Goal: Task Accomplishment & Management: Manage account settings

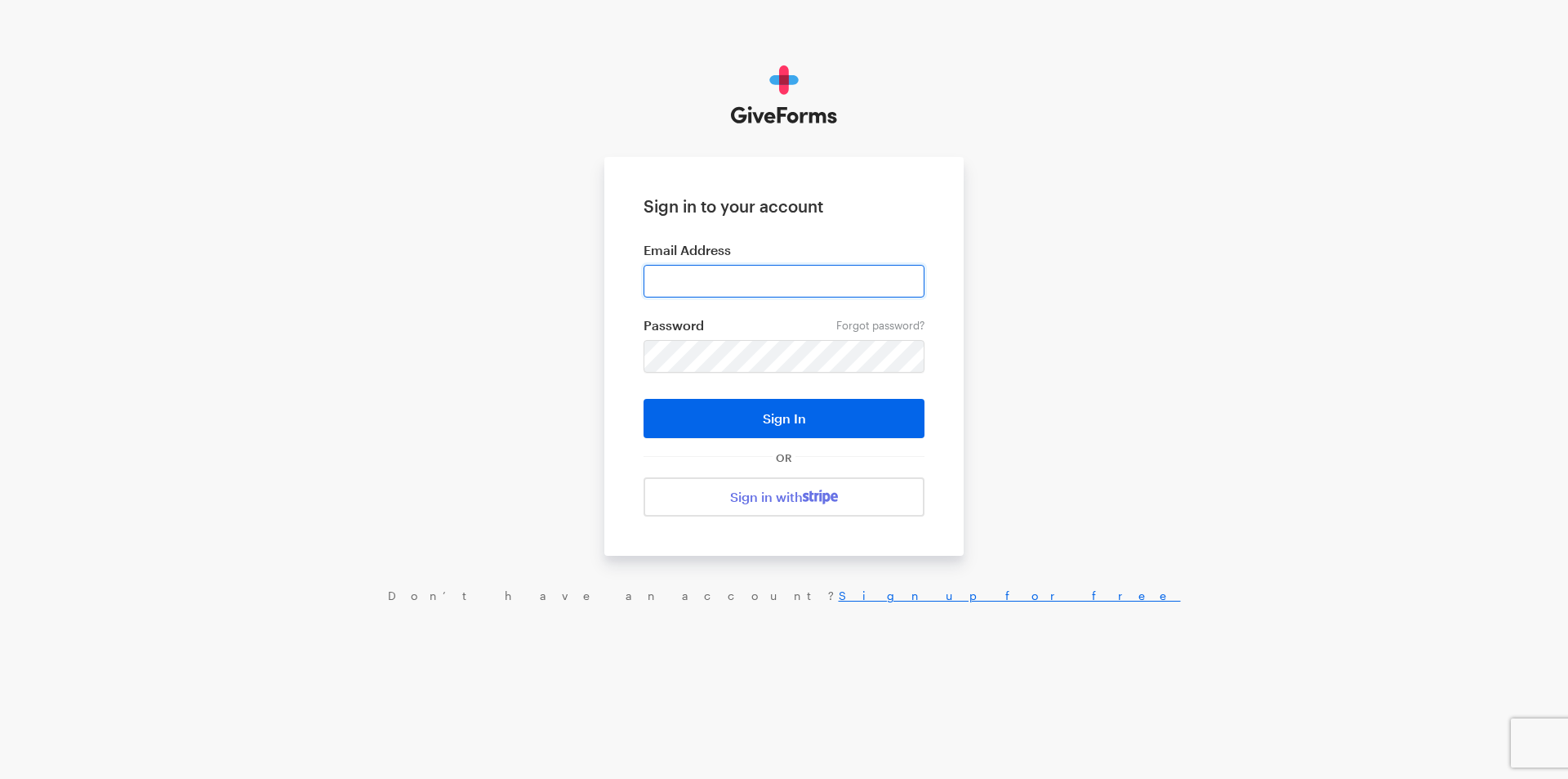
drag, startPoint x: 0, startPoint y: 0, endPoint x: 673, endPoint y: 281, distance: 729.3
click at [673, 281] on input "email" at bounding box center [784, 280] width 281 height 33
type input "[EMAIL_ADDRESS][DOMAIN_NAME]"
click at [644, 399] on button "Sign In" at bounding box center [784, 418] width 281 height 39
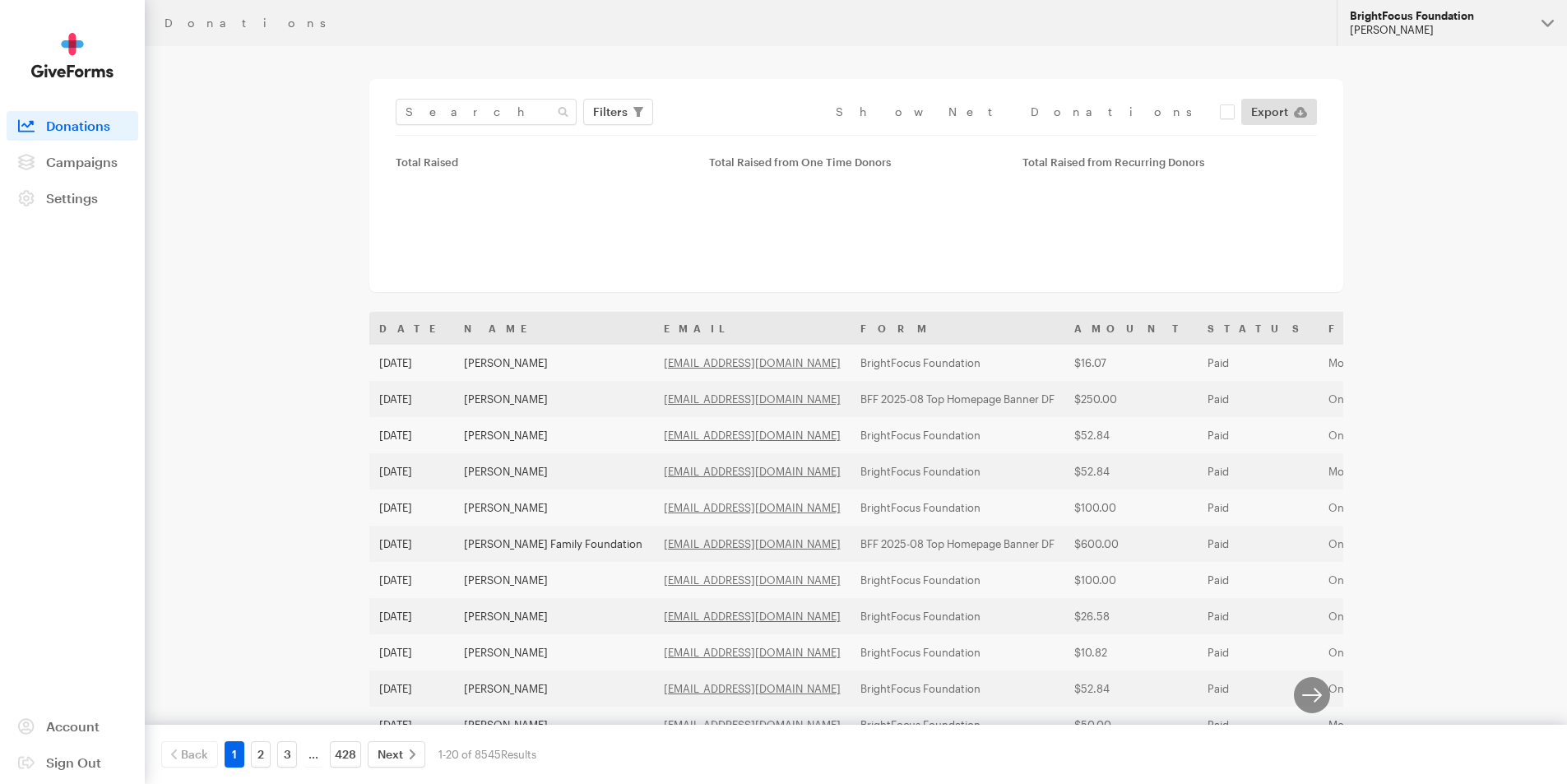
click at [1411, 32] on div "Julie Ray" at bounding box center [1439, 29] width 179 height 14
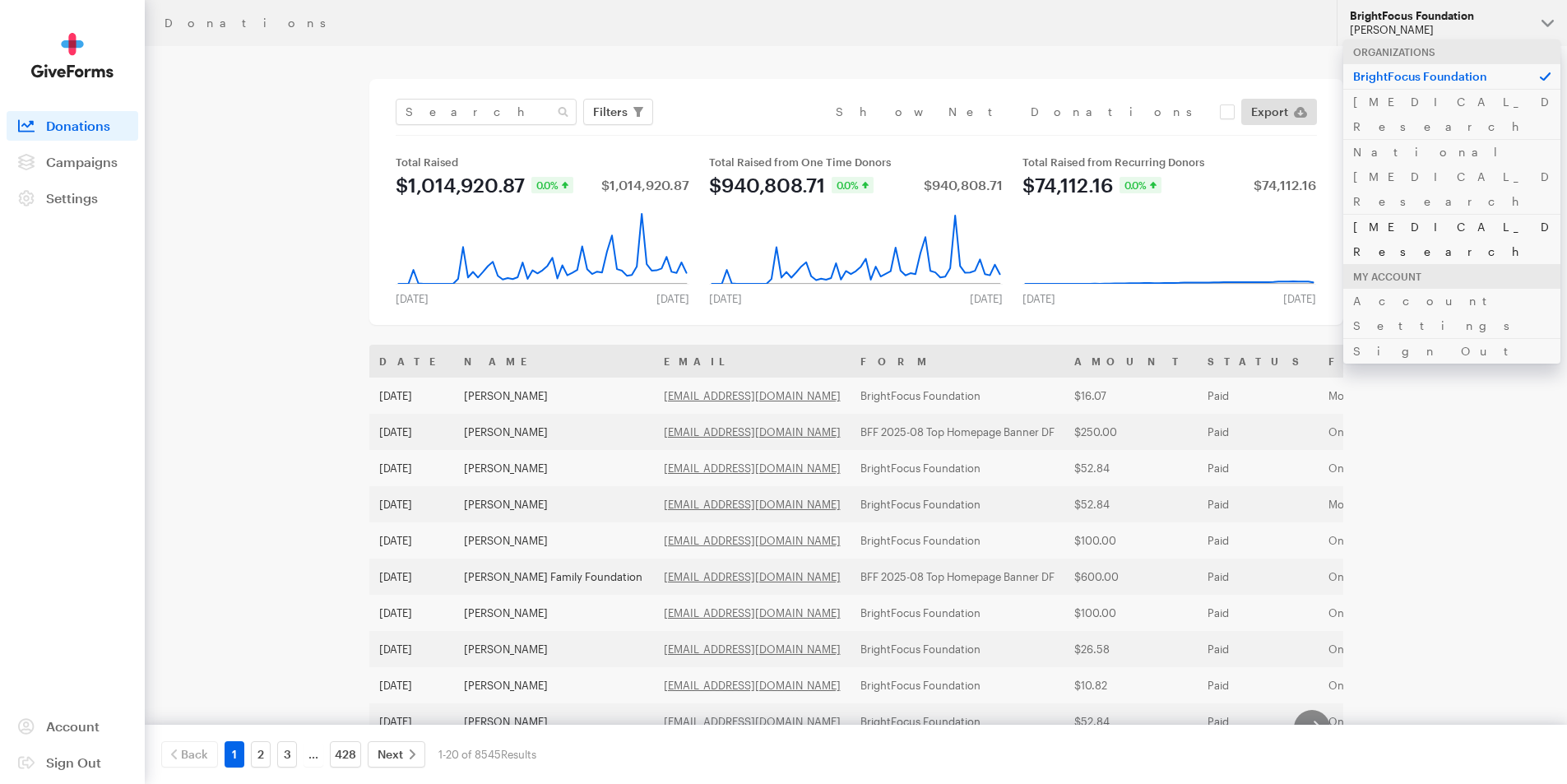
click at [1362, 214] on link "Alzheimer's Disease Research" at bounding box center [1452, 239] width 217 height 50
